Goal: Check status: Check status

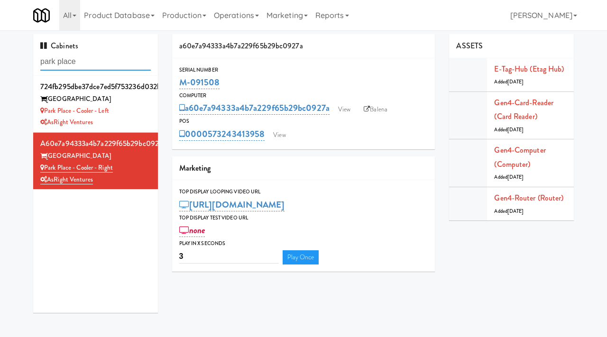
click at [87, 65] on input "park place" at bounding box center [95, 62] width 110 height 18
type input "charles river"
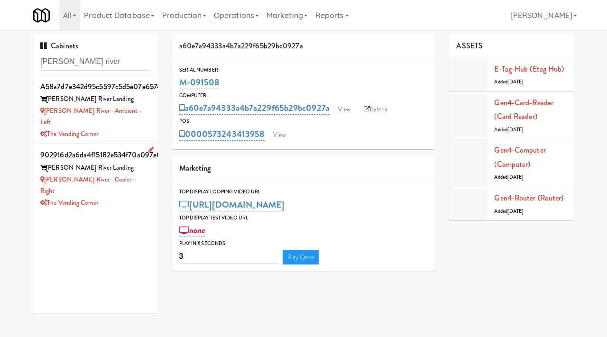
click at [146, 174] on div "Charles River - Cooler - Right" at bounding box center [95, 185] width 110 height 23
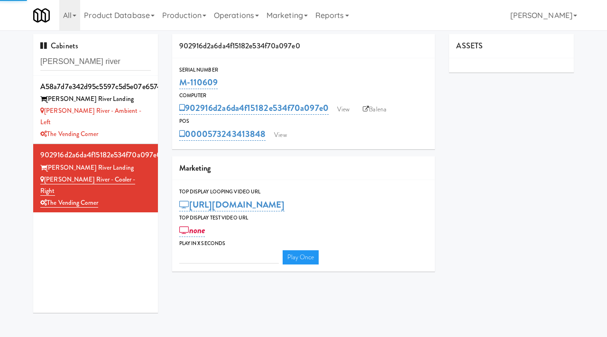
type input "3"
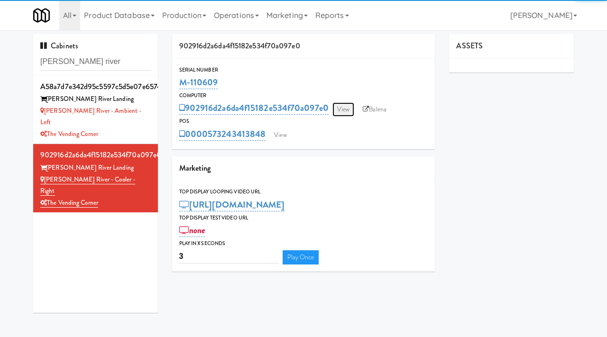
click at [348, 115] on link "View" at bounding box center [343, 109] width 22 height 14
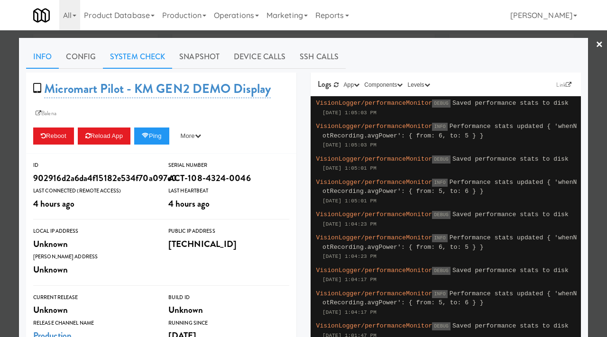
click at [154, 58] on link "System Check" at bounding box center [137, 57] width 69 height 24
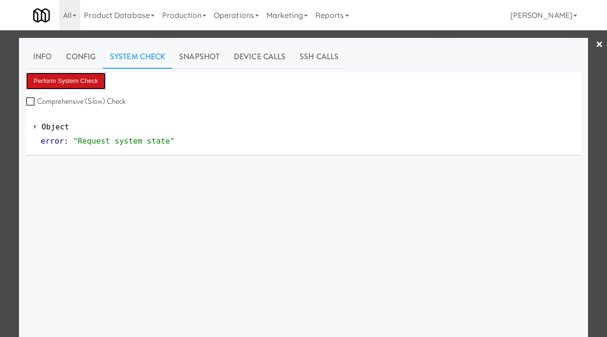
click at [98, 83] on button "Perform System Check" at bounding box center [66, 81] width 80 height 17
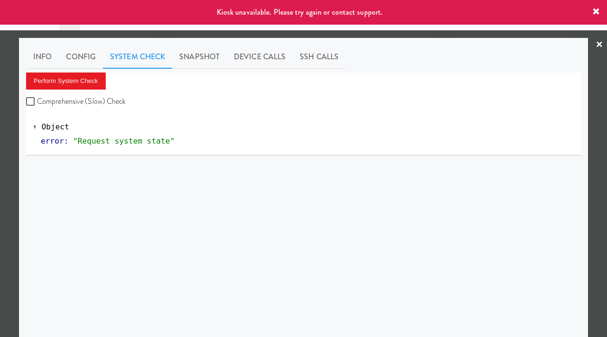
click at [3, 173] on div at bounding box center [303, 168] width 607 height 337
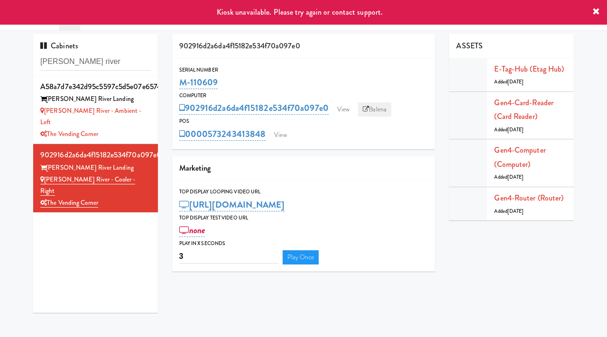
click at [382, 109] on link "Balena" at bounding box center [374, 109] width 33 height 14
